Goal: Task Accomplishment & Management: Manage account settings

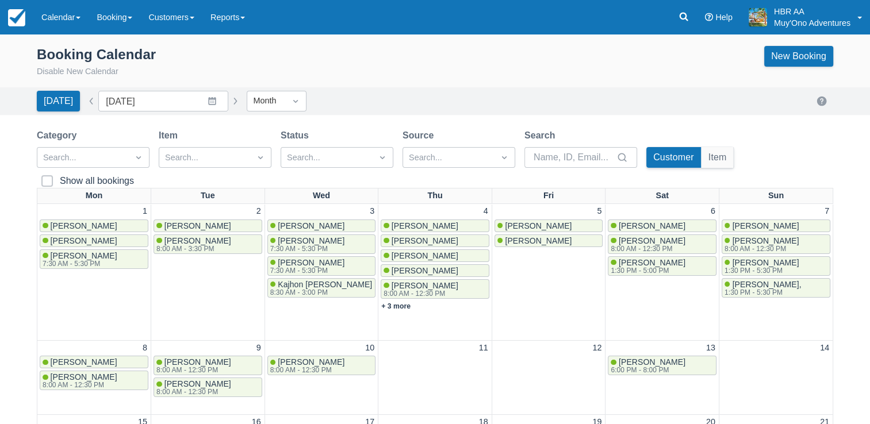
click at [817, 128] on div "Booking Calendar Disable New Calendar New Booking [DATE] Date [DATE] Navigate f…" at bounding box center [435, 407] width 870 height 744
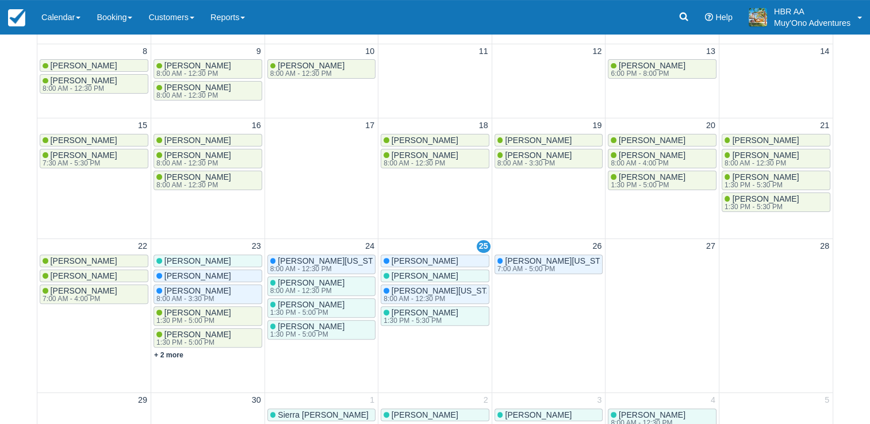
scroll to position [299, 0]
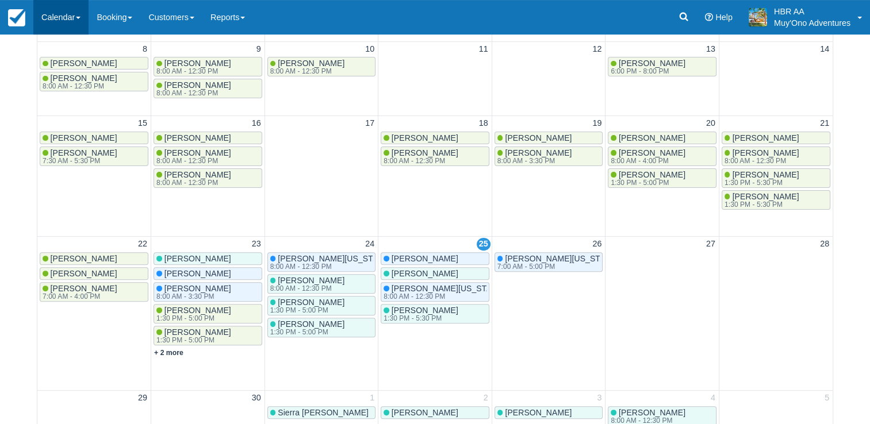
click at [62, 13] on link "Calendar" at bounding box center [60, 17] width 55 height 35
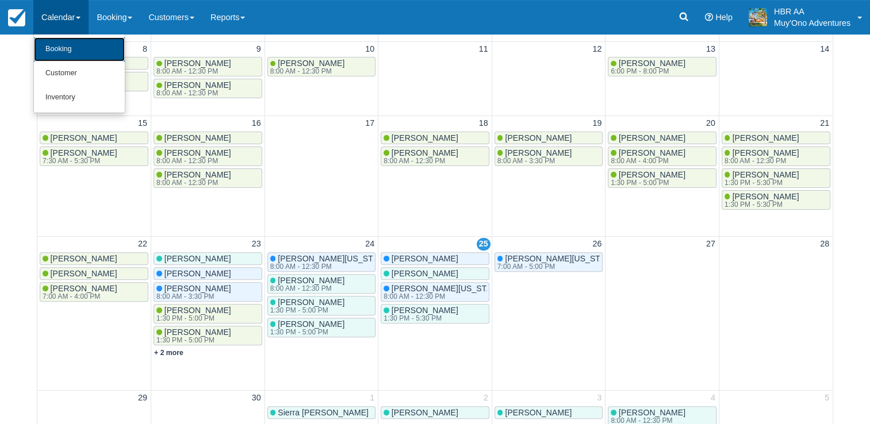
click at [67, 48] on link "Booking" at bounding box center [79, 49] width 91 height 24
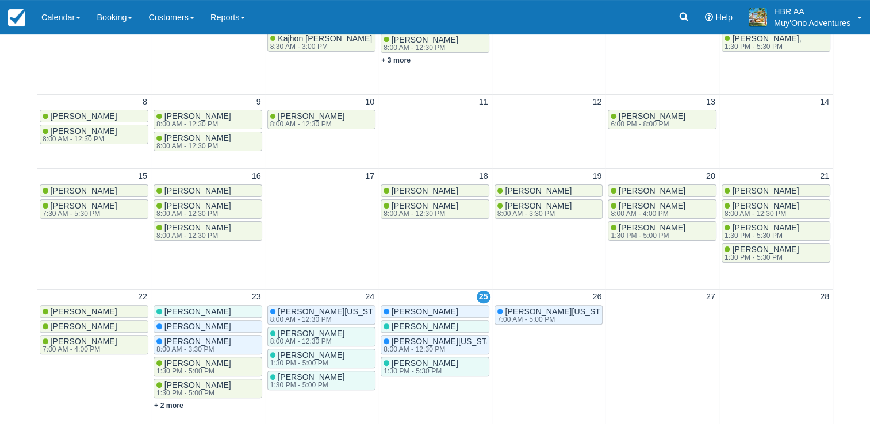
scroll to position [253, 0]
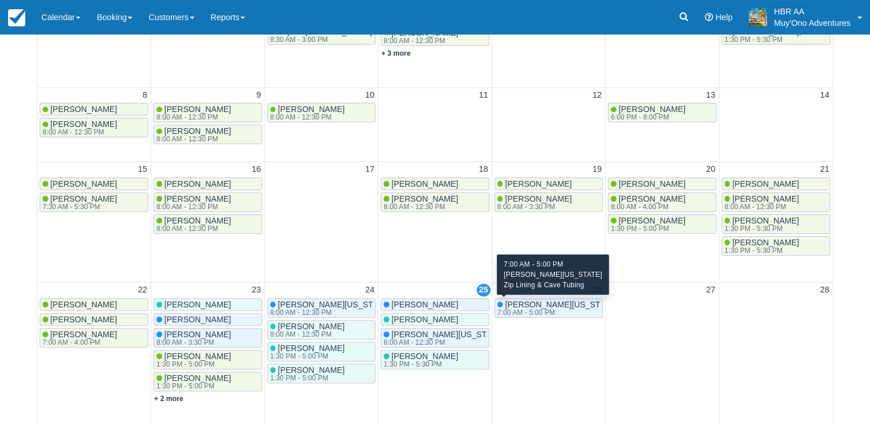
click at [518, 309] on div "7:00 AM - 5:00 PM" at bounding box center [556, 312] width 117 height 7
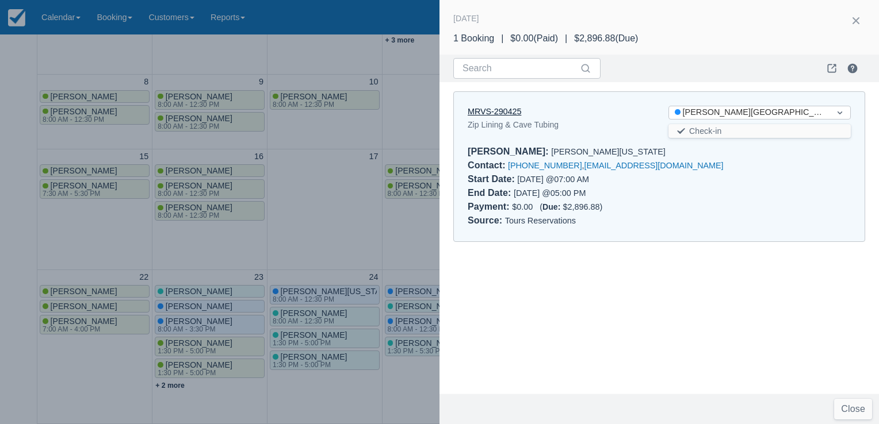
click at [513, 110] on link "MRVS-290425" at bounding box center [494, 111] width 53 height 9
click at [358, 183] on div at bounding box center [439, 212] width 879 height 424
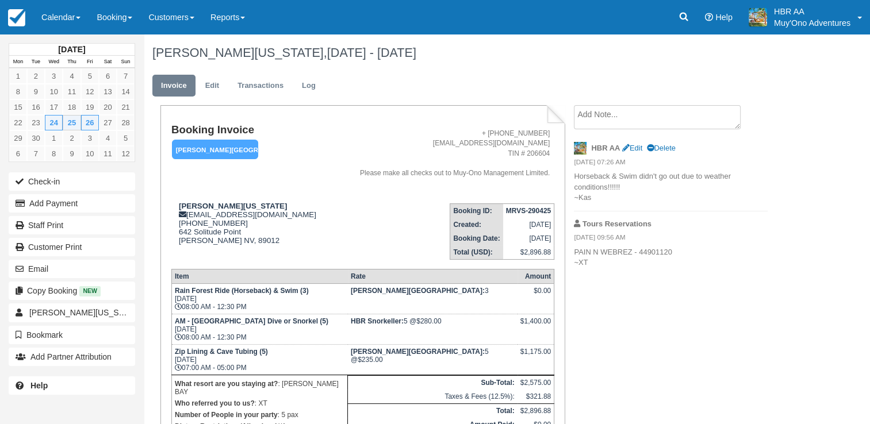
click at [502, 90] on ul "Invoice Edit Transactions Log" at bounding box center [470, 88] width 636 height 35
